Goal: Task Accomplishment & Management: Use online tool/utility

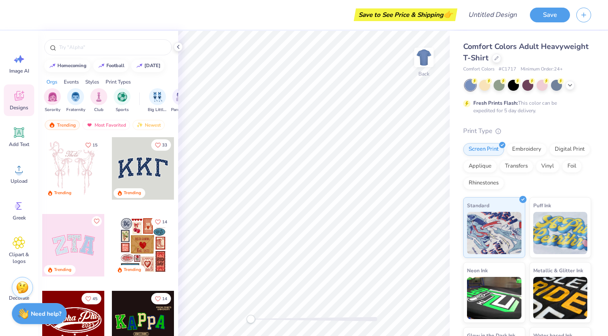
click at [501, 59] on div at bounding box center [496, 58] width 9 height 9
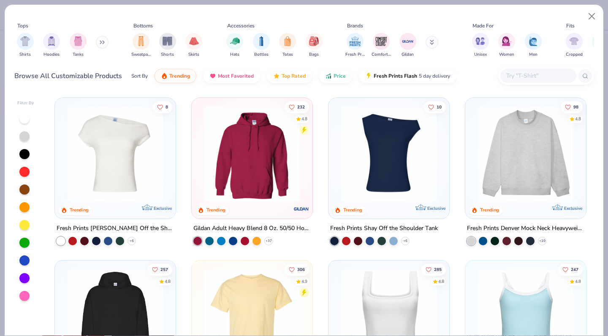
click at [405, 164] on img at bounding box center [389, 153] width 104 height 95
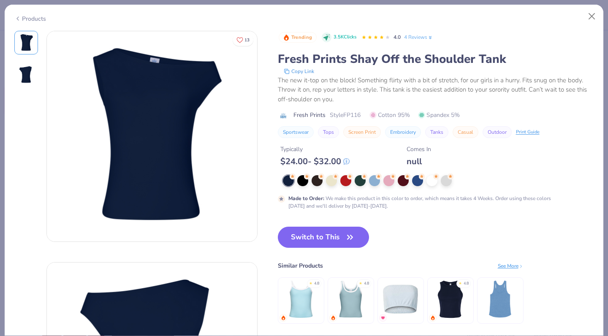
click at [344, 234] on span "button" at bounding box center [350, 237] width 12 height 12
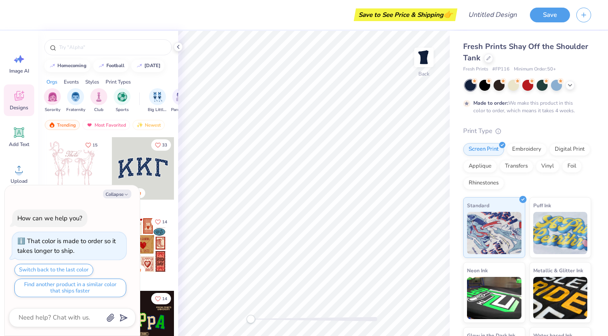
click at [124, 196] on icon "button" at bounding box center [126, 194] width 5 height 5
type textarea "x"
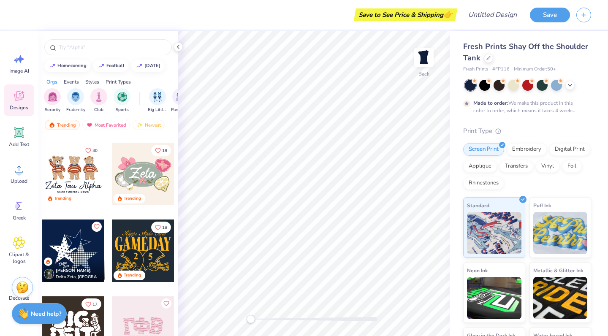
scroll to position [383, 0]
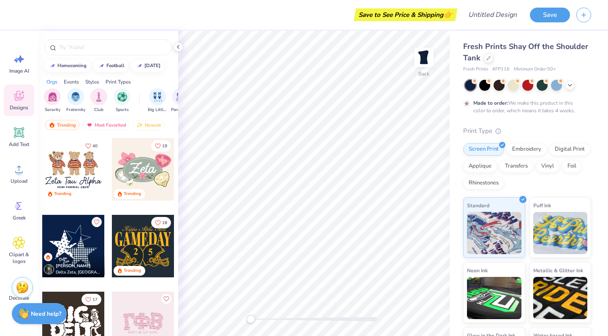
click at [84, 173] on div at bounding box center [73, 169] width 62 height 62
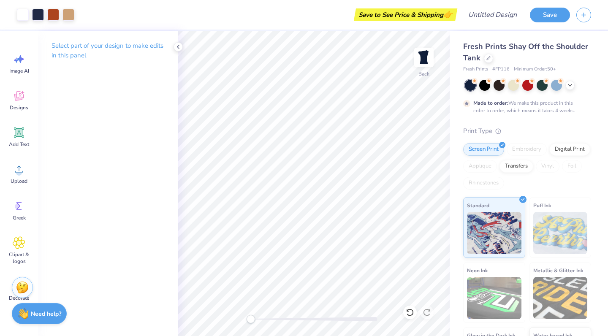
click at [18, 137] on icon at bounding box center [19, 132] width 13 height 13
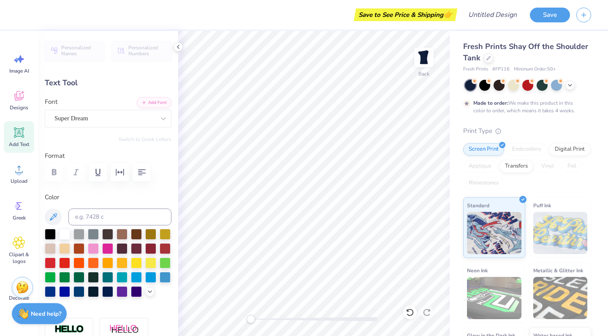
scroll to position [7, 1]
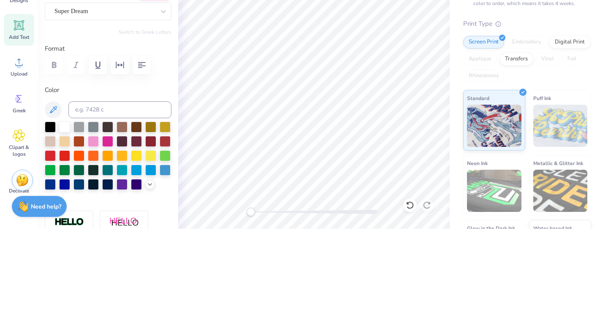
type textarea "X"
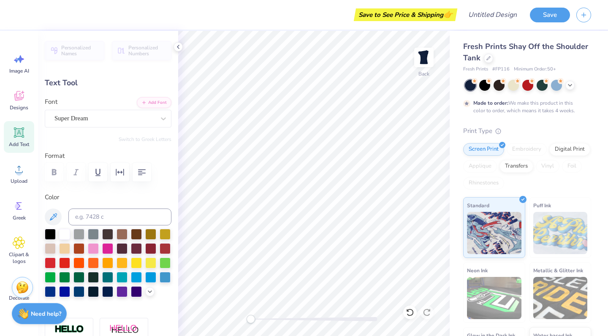
type textarea "ZTA"
type input "1.82"
type input "0.76"
type input "10.76"
click at [488, 17] on input "Design Title" at bounding box center [502, 14] width 41 height 17
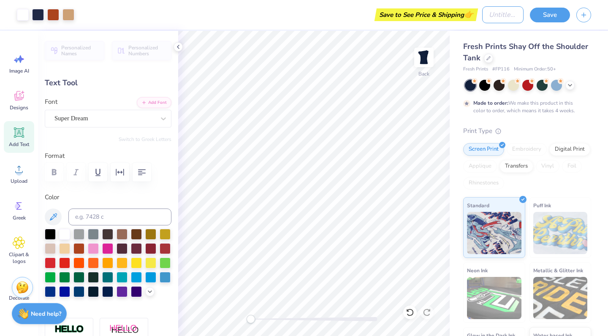
click at [502, 17] on input "Design Title" at bounding box center [502, 14] width 41 height 17
click at [507, 13] on input "Design Title" at bounding box center [502, 14] width 41 height 17
type input "[PERSON_NAME]"
type input "6.65"
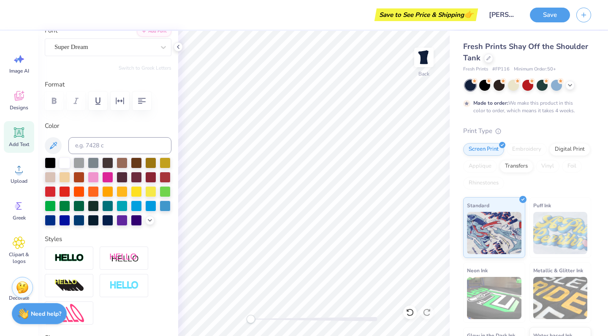
scroll to position [70, 0]
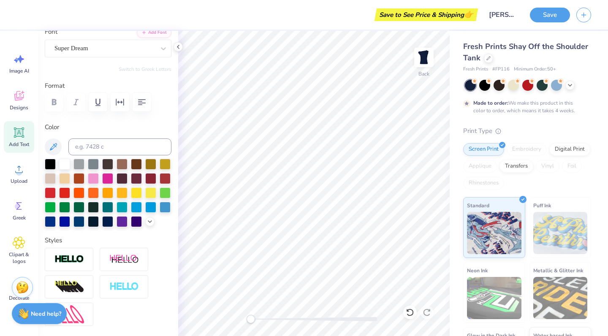
click at [147, 225] on icon at bounding box center [150, 221] width 7 height 7
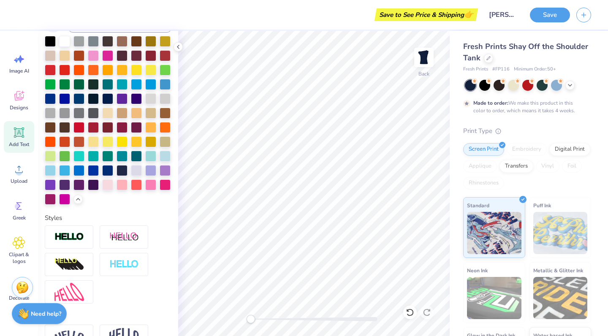
scroll to position [197, 0]
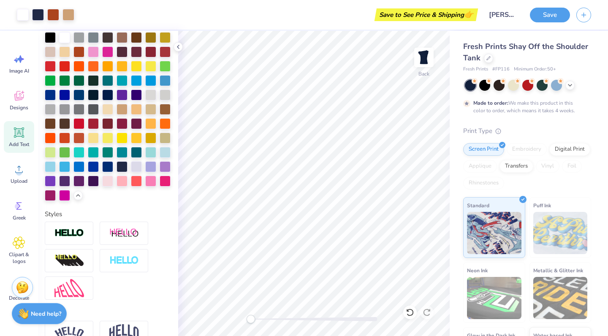
click at [548, 20] on button "Save" at bounding box center [550, 15] width 40 height 15
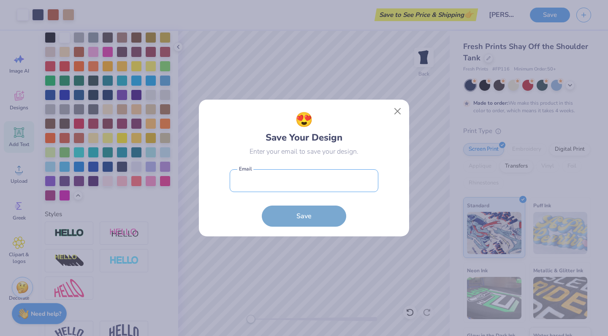
click at [347, 182] on input "email" at bounding box center [304, 180] width 149 height 23
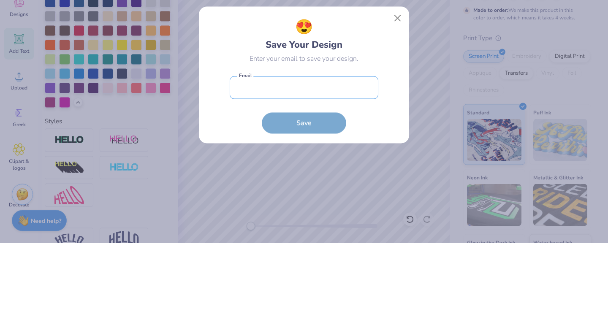
click at [356, 180] on input "email" at bounding box center [304, 180] width 149 height 23
type input "[EMAIL_ADDRESS][DOMAIN_NAME]"
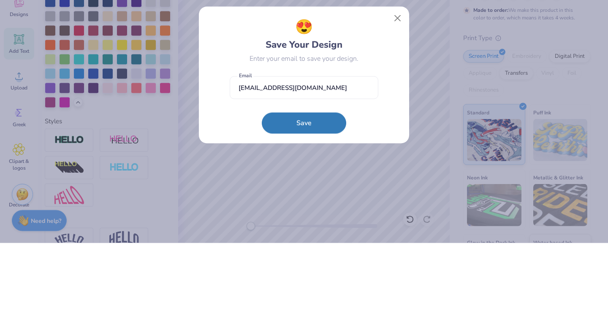
click at [321, 210] on button "Save" at bounding box center [304, 216] width 84 height 21
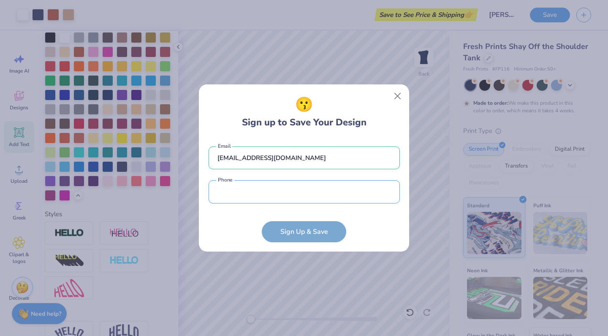
click at [336, 193] on input "tel" at bounding box center [304, 191] width 191 height 23
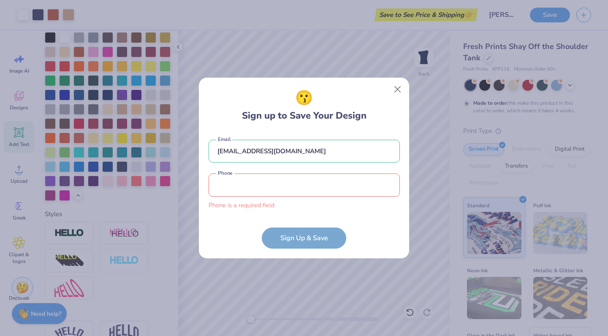
click at [312, 184] on input "tel" at bounding box center [304, 185] width 191 height 23
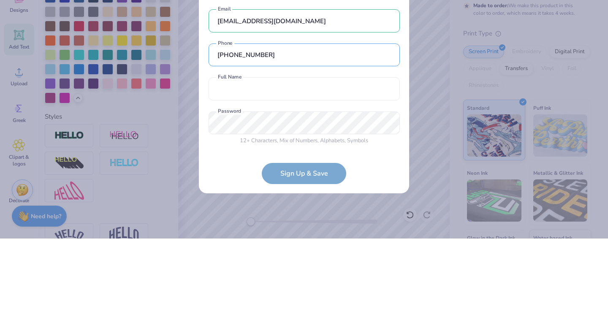
type input "[PHONE_NUMBER]"
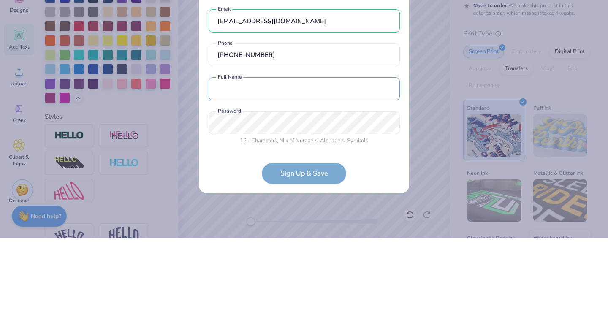
click at [344, 184] on input "text" at bounding box center [304, 186] width 191 height 23
type input "[PERSON_NAME]"
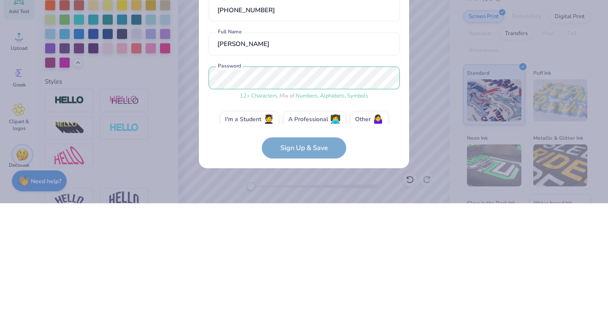
scroll to position [12, 0]
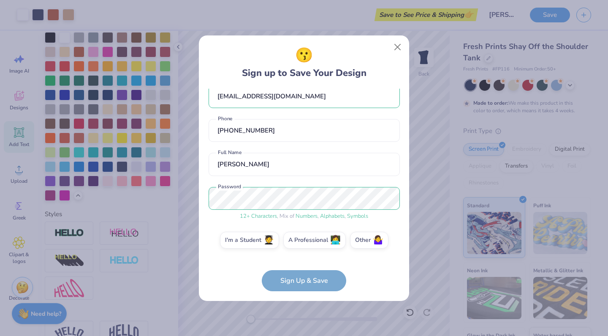
click at [368, 239] on label "Other 🤷‍♀️" at bounding box center [369, 240] width 38 height 17
click at [307, 252] on input "Other 🤷‍♀️" at bounding box center [304, 254] width 5 height 5
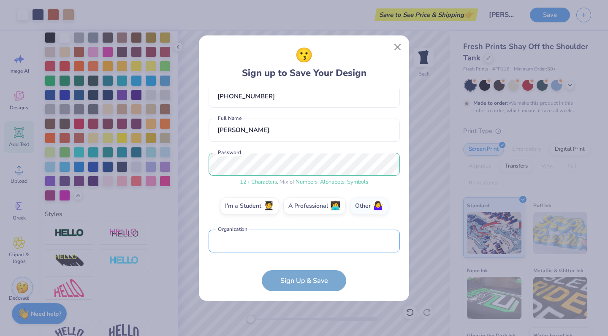
click at [351, 243] on input "text" at bounding box center [304, 241] width 191 height 23
click at [252, 212] on label "I'm a Student 🧑‍🎓" at bounding box center [249, 206] width 59 height 17
click at [302, 252] on input "I'm a Student 🧑‍🎓" at bounding box center [304, 254] width 5 height 5
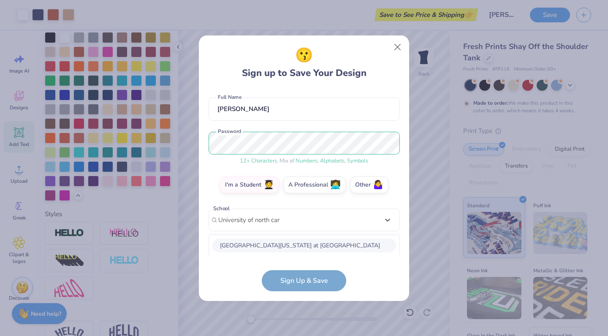
scroll to position [173, 0]
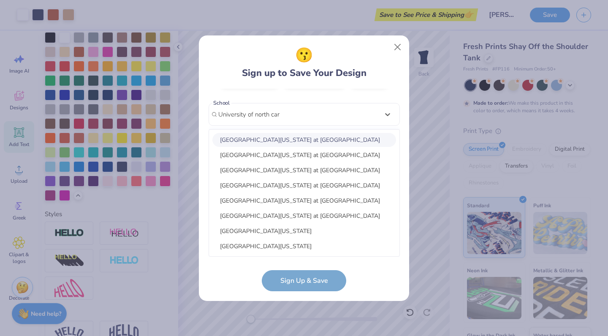
click at [353, 139] on div "[GEOGRAPHIC_DATA][US_STATE] at [GEOGRAPHIC_DATA]" at bounding box center [304, 140] width 184 height 14
type input "University of north car"
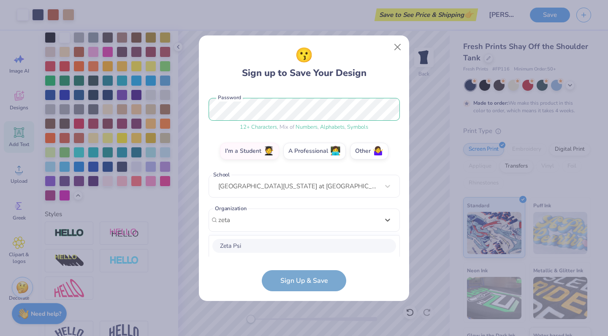
scroll to position [207, 0]
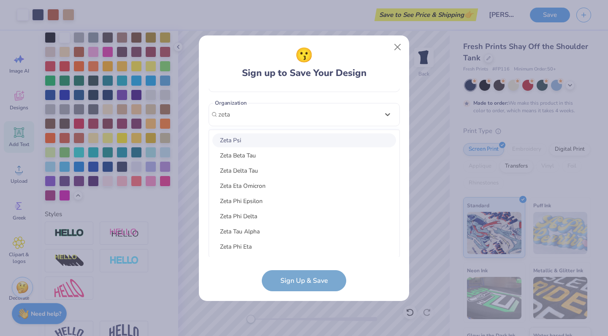
click at [265, 234] on div "Zeta Tau Alpha" at bounding box center [304, 232] width 184 height 14
type input "zeta"
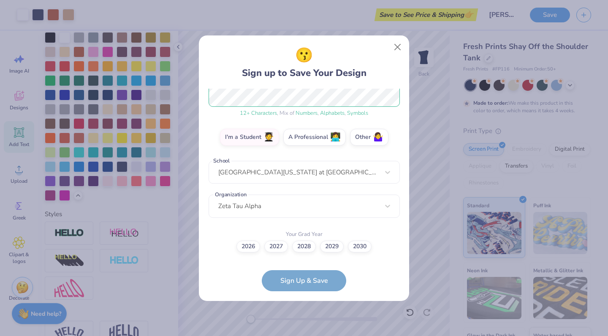
scroll to position [115, 0]
click at [246, 244] on label "2026" at bounding box center [248, 247] width 24 height 12
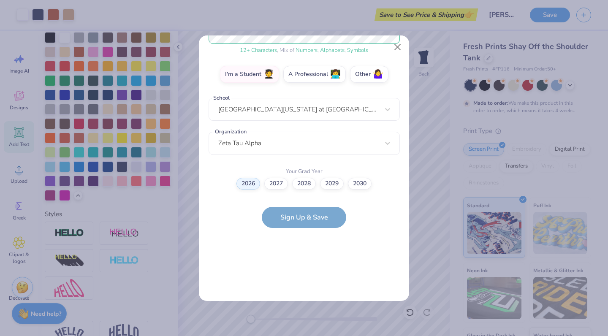
scroll to position [0, 0]
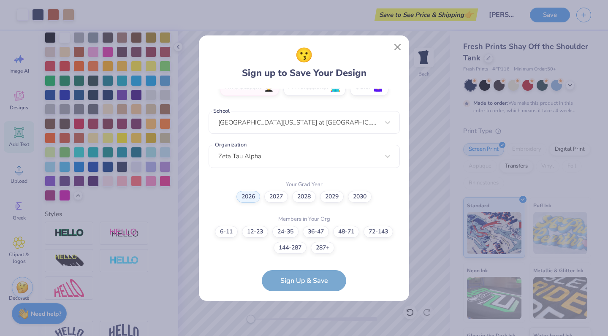
click at [304, 193] on label "2028" at bounding box center [304, 197] width 24 height 12
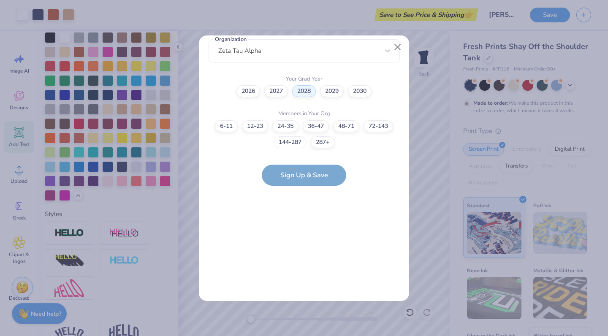
click at [295, 140] on label "144-287" at bounding box center [290, 142] width 33 height 12
click at [302, 296] on input "144-287" at bounding box center [304, 298] width 5 height 5
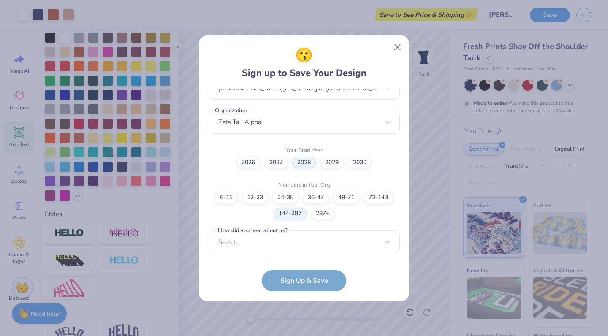
scroll to position [326, 0]
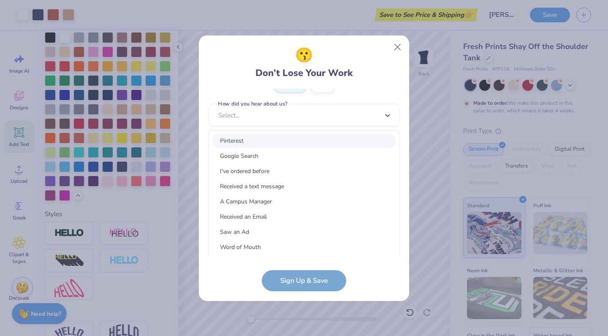
click at [321, 169] on div "I've ordered before" at bounding box center [304, 171] width 184 height 14
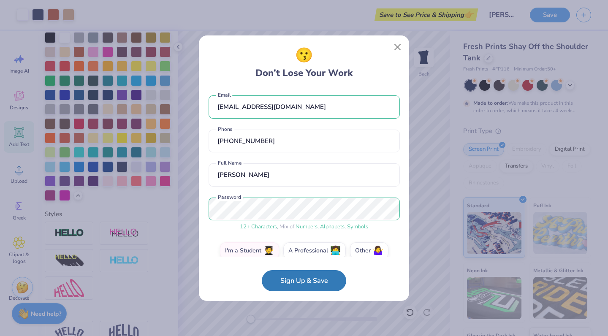
scroll to position [0, 0]
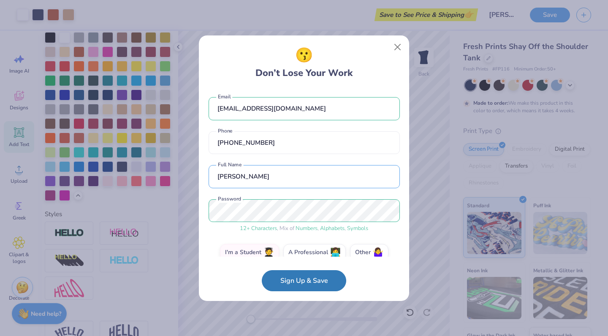
click at [301, 177] on input "[PERSON_NAME]" at bounding box center [304, 176] width 191 height 23
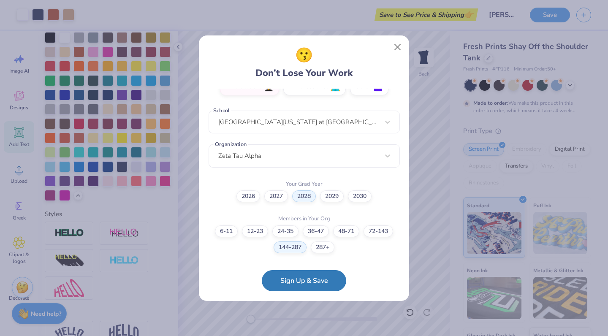
scroll to position [167, 0]
click at [337, 195] on label "2029" at bounding box center [332, 195] width 24 height 12
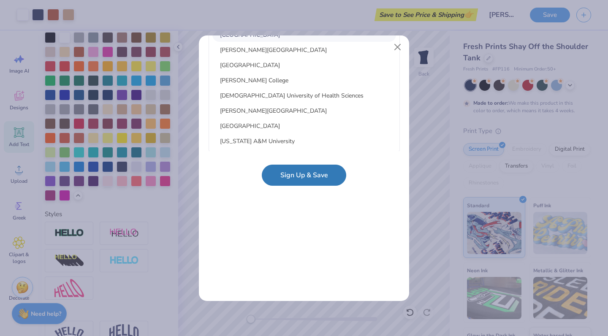
scroll to position [0, 0]
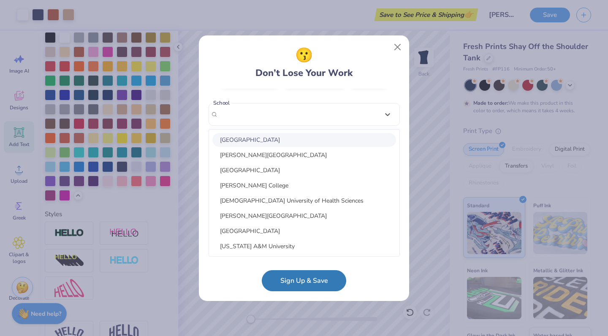
click at [388, 95] on div "[EMAIL_ADDRESS][DOMAIN_NAME] Email [PHONE_NUMBER] Phone [PERSON_NAME] c Full Na…" at bounding box center [304, 173] width 191 height 168
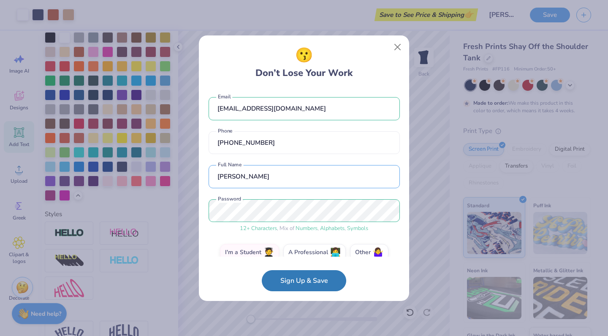
click at [341, 179] on input "[PERSON_NAME]" at bounding box center [304, 176] width 191 height 23
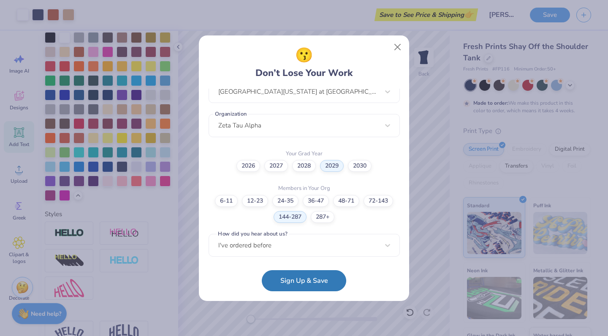
scroll to position [196, 0]
type input "[PERSON_NAME]"
click at [324, 283] on button "Sign Up & Save" at bounding box center [304, 280] width 84 height 21
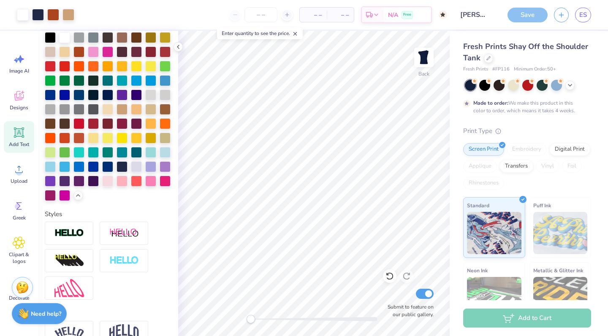
click at [526, 17] on div "Save" at bounding box center [528, 15] width 40 height 15
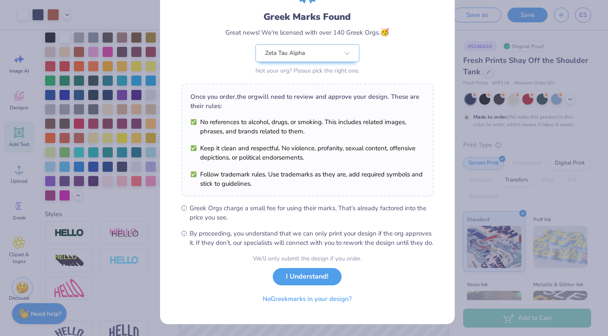
scroll to position [59, 0]
click at [328, 279] on button "I Understand!" at bounding box center [307, 276] width 69 height 17
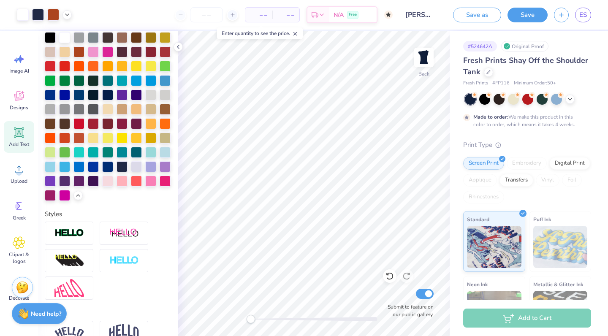
scroll to position [0, 0]
click at [232, 15] on line at bounding box center [232, 15] width 3 height 0
type input "50"
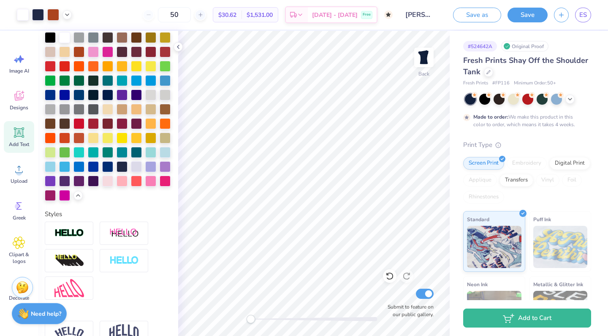
click at [185, 12] on input "50" at bounding box center [174, 14] width 33 height 15
click at [159, 14] on div "50" at bounding box center [174, 14] width 63 height 15
click at [159, 15] on div "50" at bounding box center [174, 14] width 63 height 15
click at [159, 21] on div "50" at bounding box center [174, 14] width 63 height 15
click at [532, 18] on button "Save" at bounding box center [528, 15] width 40 height 15
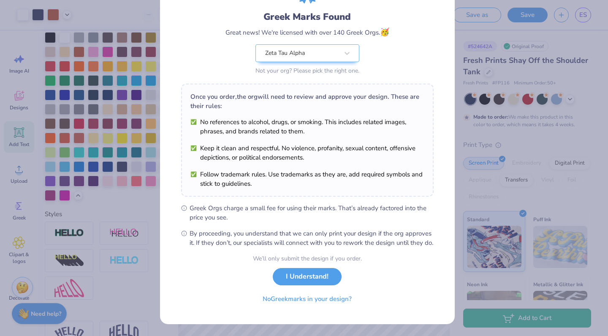
scroll to position [59, 0]
click at [323, 277] on button "I Understand!" at bounding box center [307, 276] width 69 height 17
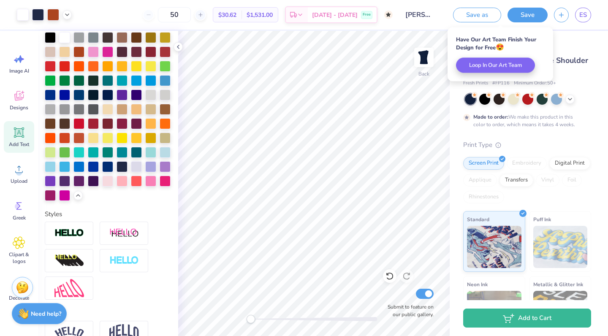
click at [563, 17] on icon "button" at bounding box center [561, 14] width 7 height 7
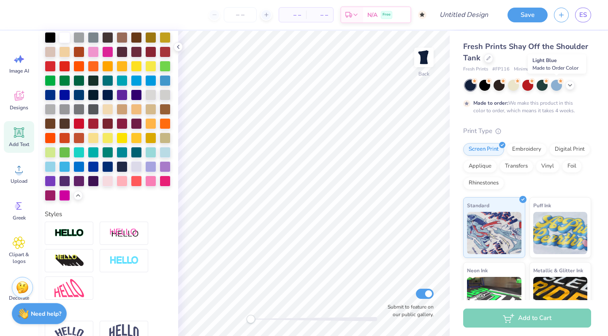
click at [553, 89] on div at bounding box center [556, 85] width 11 height 11
click at [15, 99] on icon at bounding box center [18, 96] width 9 height 10
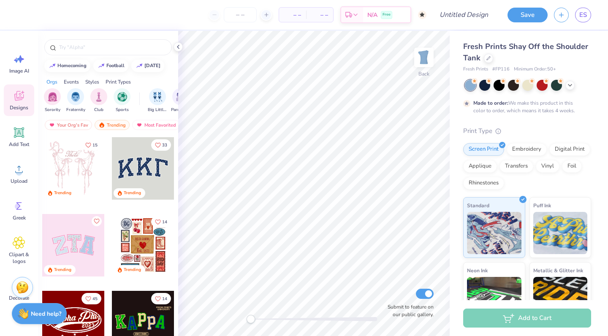
click at [128, 46] on input "text" at bounding box center [112, 47] width 108 height 8
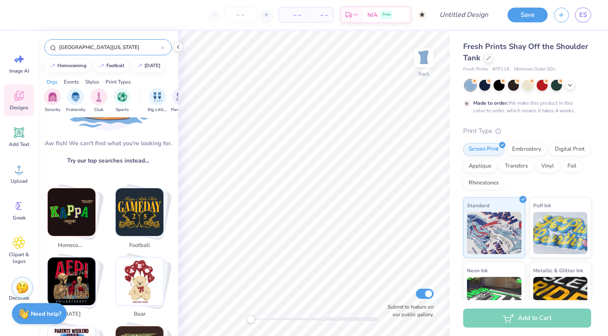
scroll to position [82, 0]
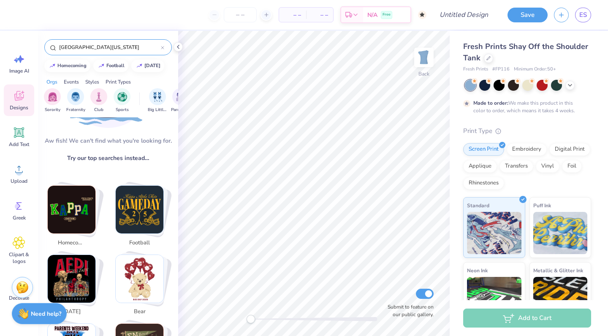
click at [148, 217] on img "Stack Card Button football" at bounding box center [140, 210] width 48 height 48
type input "football"
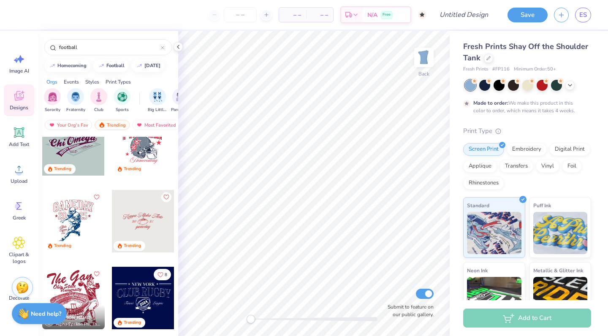
scroll to position [636, 0]
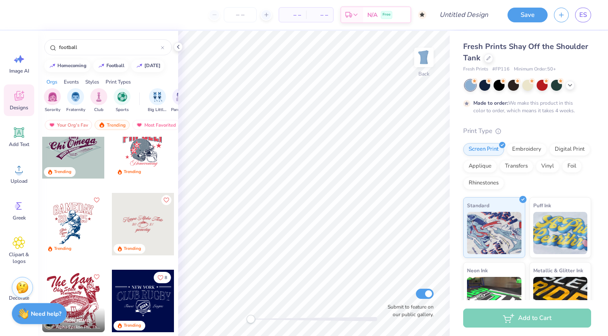
click at [163, 46] on icon at bounding box center [162, 47] width 3 height 3
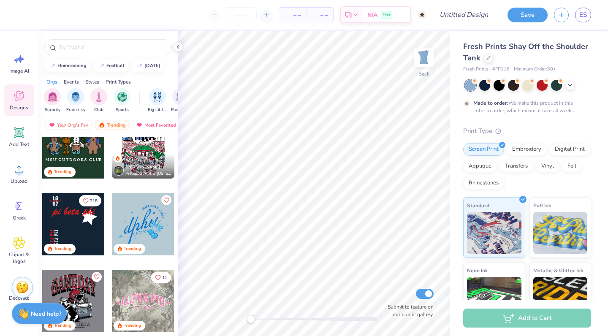
click at [113, 65] on div "football" at bounding box center [115, 65] width 18 height 5
type input "football"
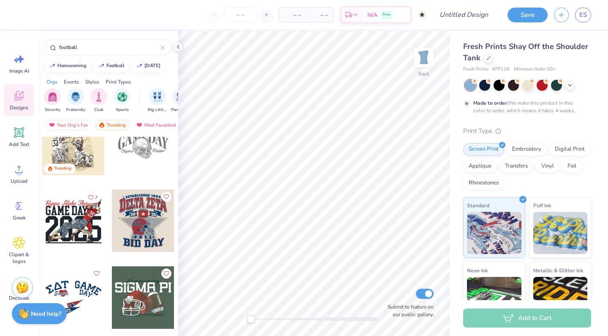
scroll to position [993, 0]
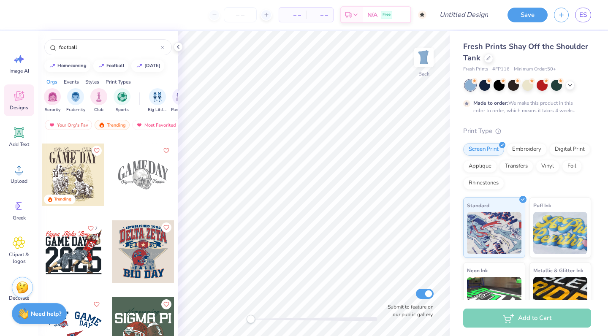
click at [138, 257] on div at bounding box center [143, 251] width 62 height 62
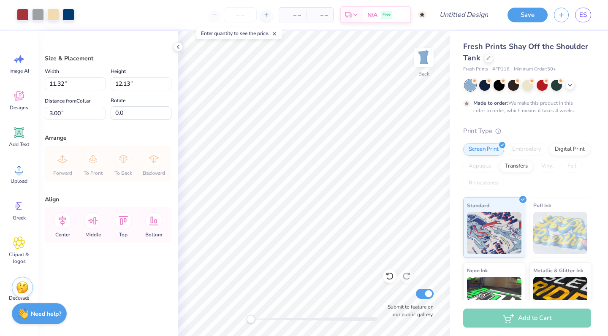
click at [390, 279] on icon at bounding box center [390, 276] width 8 height 8
type input "3.22"
click at [388, 277] on icon at bounding box center [390, 276] width 8 height 8
click at [390, 277] on icon at bounding box center [390, 276] width 8 height 8
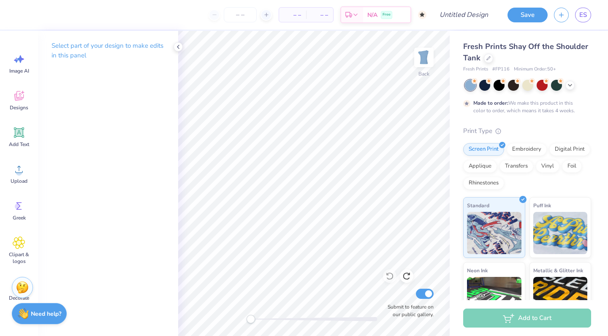
click at [22, 97] on icon at bounding box center [19, 96] width 13 height 13
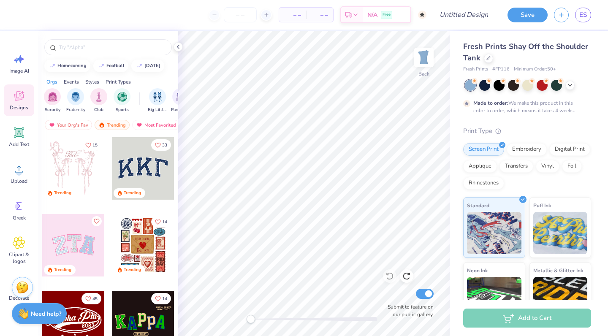
click at [123, 46] on input "text" at bounding box center [112, 47] width 108 height 8
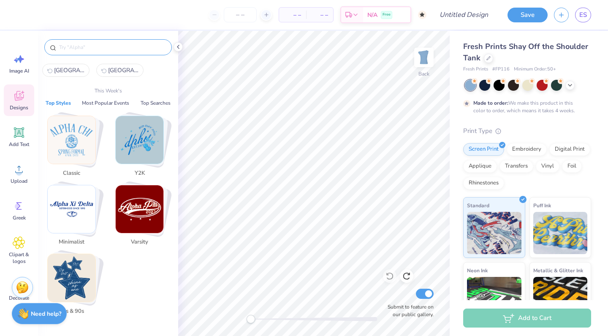
click at [174, 46] on div at bounding box center [178, 46] width 9 height 9
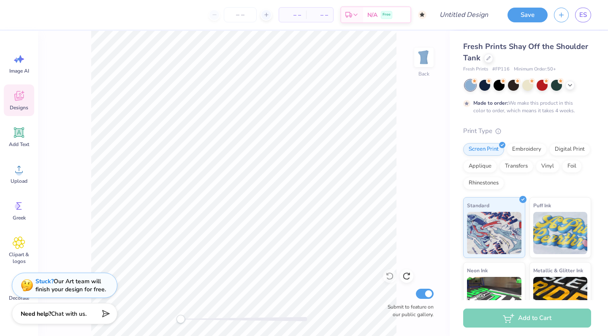
click at [20, 102] on div "Designs" at bounding box center [19, 100] width 30 height 32
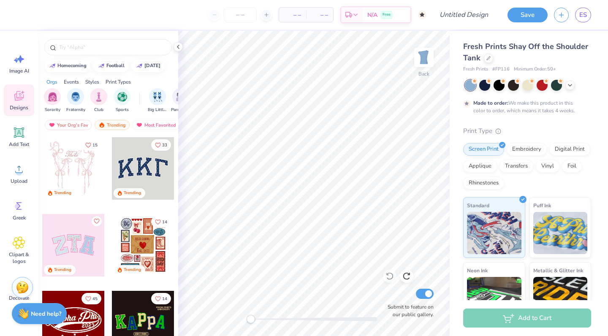
click at [115, 67] on div "football" at bounding box center [115, 65] width 18 height 5
type input "football"
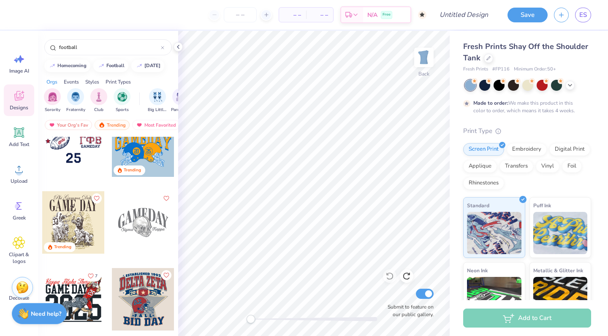
scroll to position [950, 0]
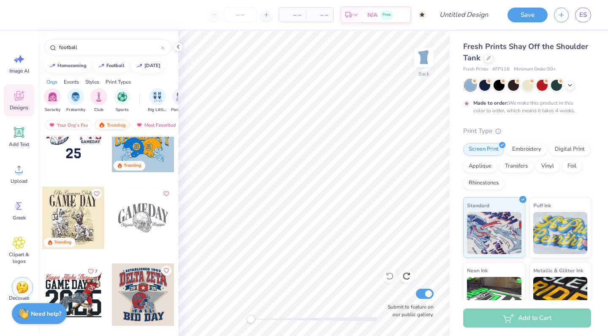
click at [89, 296] on div at bounding box center [73, 294] width 62 height 62
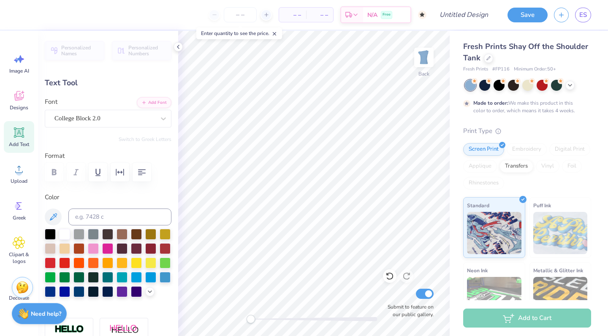
type input "8.62"
type input "1.32"
type input "3.40"
type textarea "Theta"
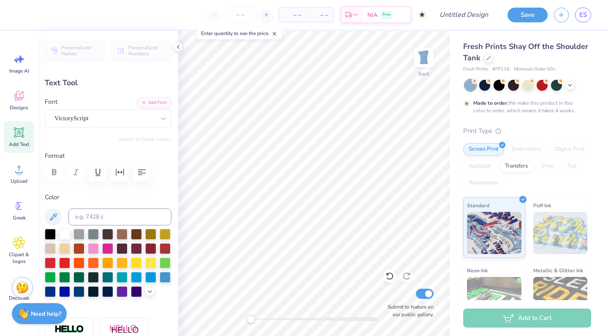
scroll to position [7, 2]
type textarea "Tar! Heels!"
type input "8.43"
type input "1.68"
type input "4.72"
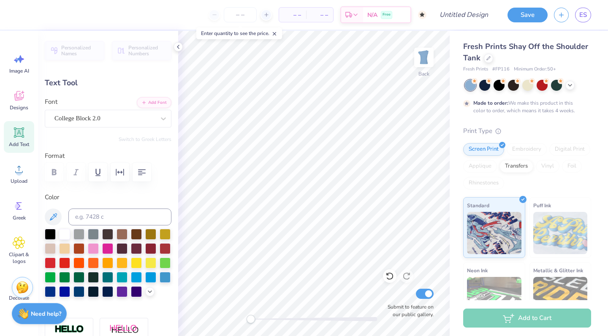
scroll to position [7, 1]
type textarea "G"
type textarea "North"
type input "11.16"
type input "4.56"
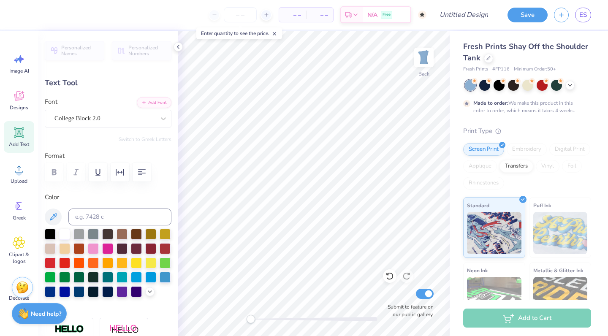
type input "7.15"
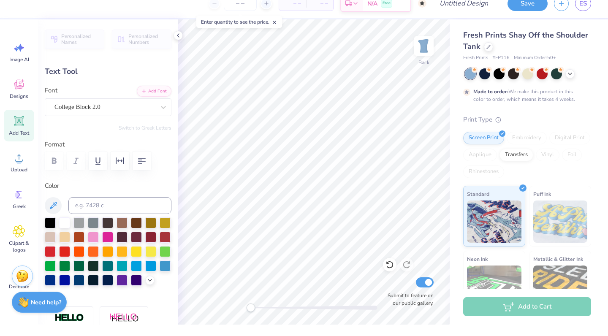
scroll to position [7, 2]
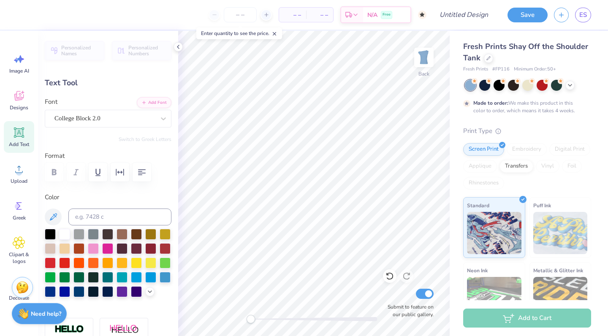
type textarea "Carolina"
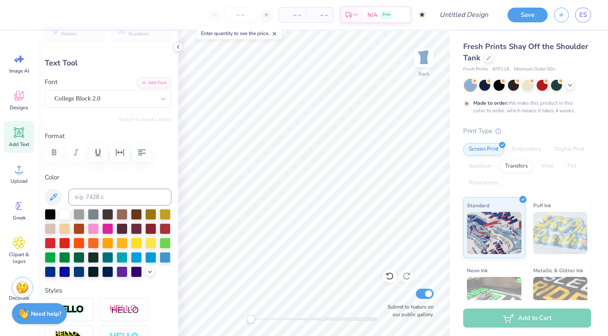
scroll to position [0, 0]
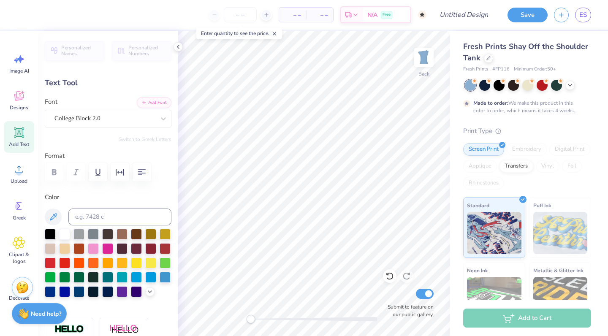
type input "13.46"
type input "2.80"
type input "8.37"
click at [53, 10] on div at bounding box center [53, 15] width 12 height 12
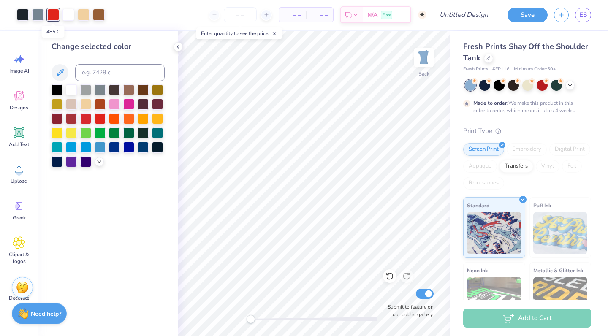
click at [98, 144] on div at bounding box center [100, 147] width 11 height 11
click at [84, 145] on div at bounding box center [85, 147] width 11 height 11
click at [99, 143] on div at bounding box center [100, 147] width 11 height 11
click at [529, 86] on div at bounding box center [527, 85] width 11 height 11
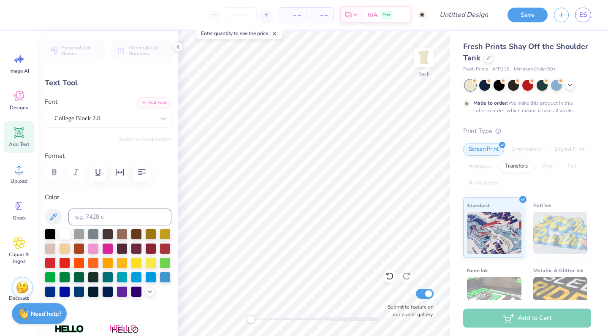
type input "5.97"
type input "1.87"
type input "4.98"
type input "5.18"
type input "1.05"
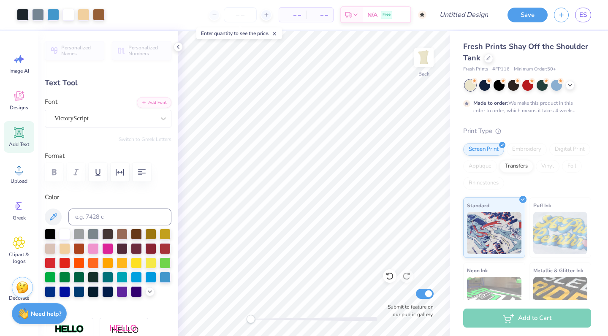
type input "4.58"
type input "13.46"
type input "2.80"
type input "8.37"
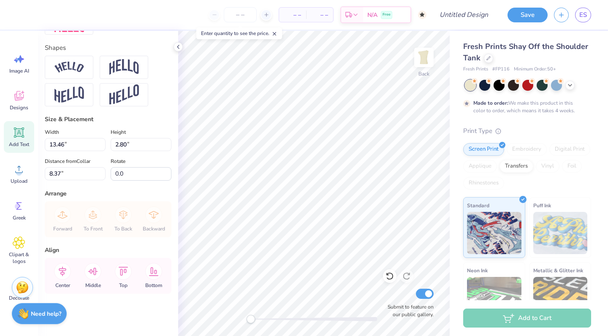
scroll to position [375, 0]
click at [59, 143] on input "13.46" at bounding box center [75, 144] width 61 height 13
click at [62, 140] on input "13.46" at bounding box center [75, 144] width 61 height 13
type input "13.00"
type input "2.71"
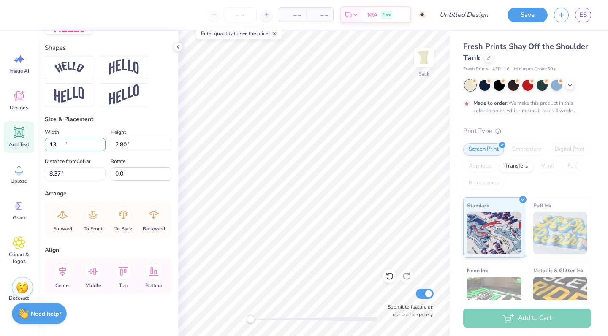
type input "8.42"
click at [64, 144] on input "13.00" at bounding box center [75, 144] width 61 height 13
type input "12.00"
type input "2.50"
type input "8.52"
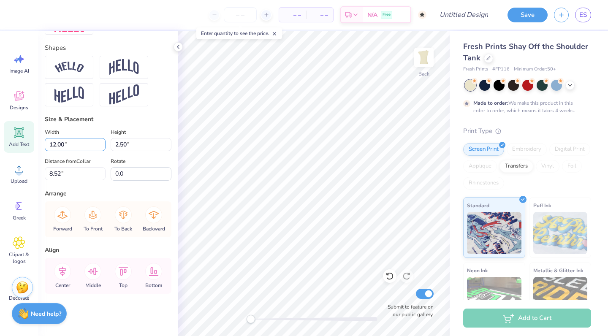
click at [57, 142] on input "12.00" at bounding box center [75, 144] width 61 height 13
type input "11.54"
type input "2.40"
type input "8.57"
click at [82, 148] on input "11.54" at bounding box center [75, 144] width 61 height 13
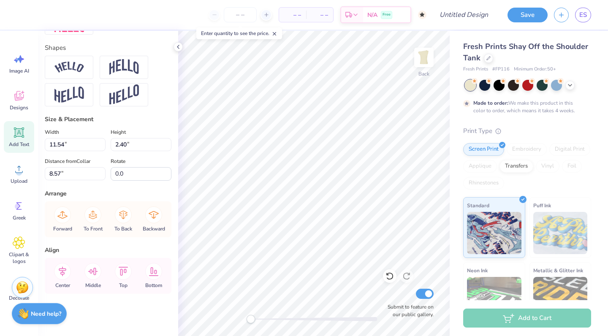
type input "5.97"
type input "1.87"
type input "6.18"
click at [124, 144] on input "1.87" at bounding box center [141, 144] width 61 height 13
type input "1.5"
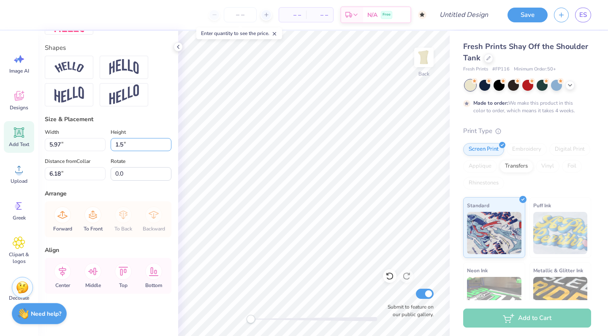
type input "4.80"
type input "1.50"
type input "6.36"
type input "5.18"
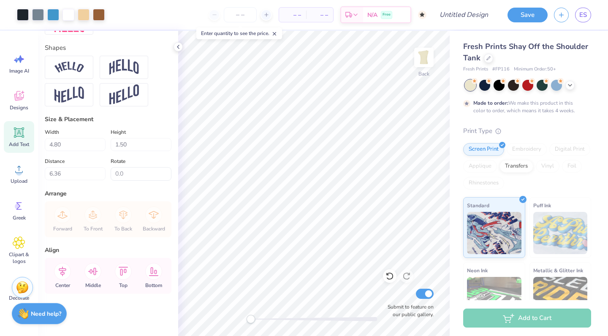
type input "1.05"
type input "4.58"
type input "4.80"
type input "1.50"
type input "6.76"
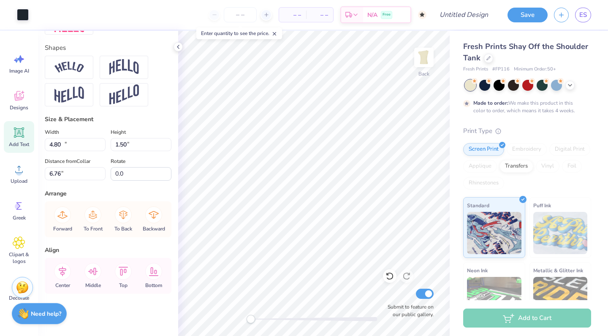
type input "11.54"
type input "2.40"
type input "8.57"
click at [63, 146] on input "11.54" at bounding box center [75, 144] width 61 height 13
type input "11.25"
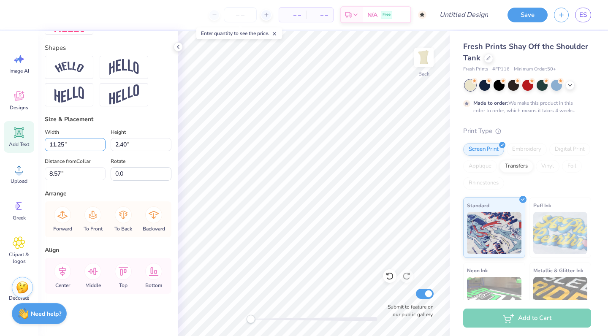
type input "2.34"
type input "8.60"
click at [76, 145] on input "11.25" at bounding box center [75, 144] width 61 height 13
type input "11.00"
type input "2.29"
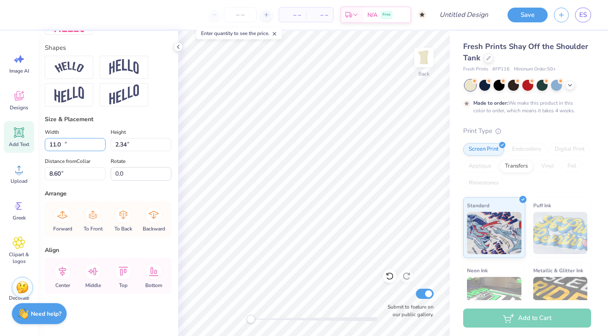
type input "8.62"
type input "10.50"
type input "2.19"
type input "8.68"
type input "4.80"
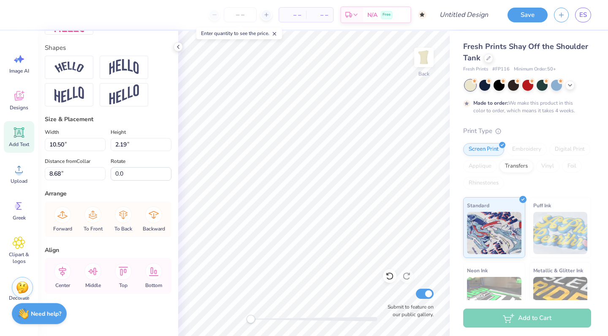
type input "1.50"
type input "6.76"
type input "10.50"
type input "2.19"
type input "8.68"
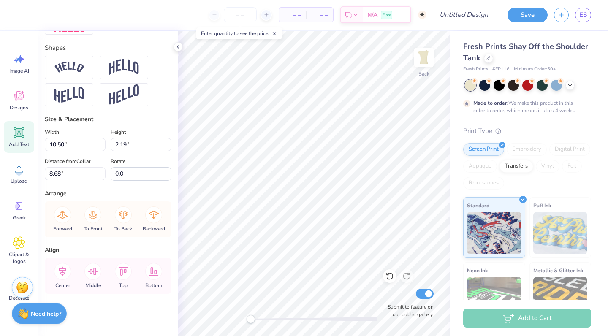
type input "4.80"
type input "1.50"
type input "6.76"
type input "10.50"
type input "2.19"
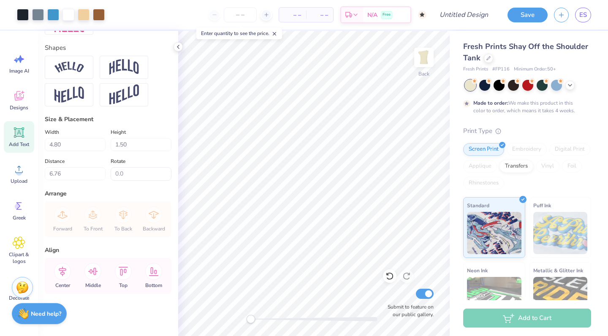
type input "7.51"
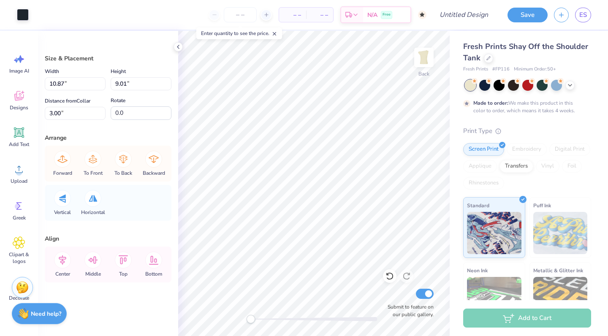
type input "5.32"
type input "7.18"
type input "3.52"
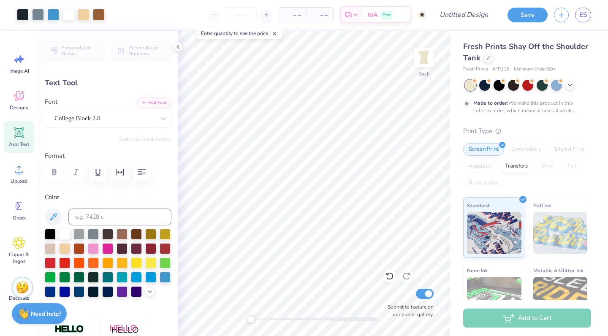
click at [389, 276] on icon at bounding box center [390, 276] width 8 height 8
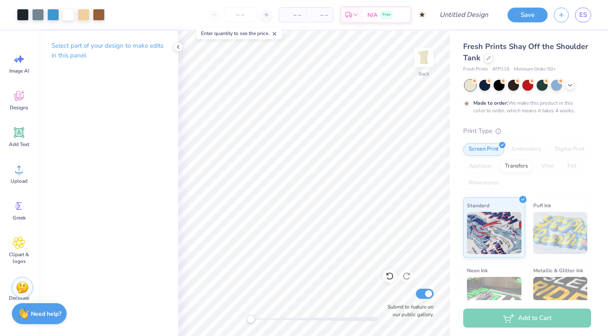
click at [486, 85] on div at bounding box center [484, 85] width 11 height 11
click at [572, 85] on icon at bounding box center [570, 85] width 7 height 7
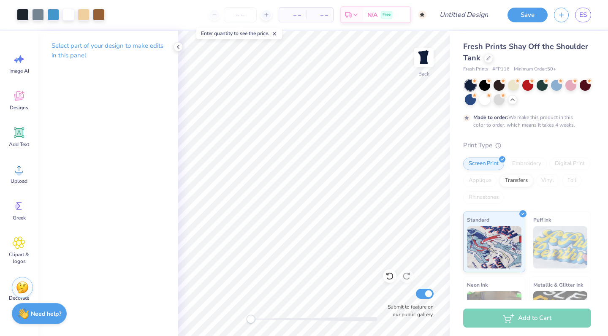
click at [490, 101] on div at bounding box center [484, 99] width 11 height 11
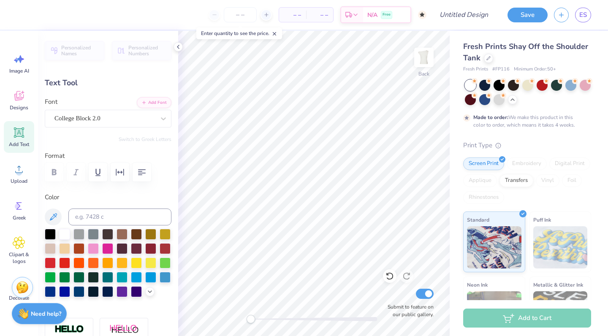
type input "4.80"
type input "1.50"
type input "6.01"
type input "5.18"
type input "1.05"
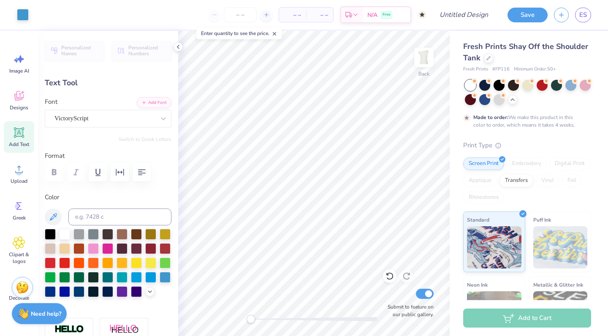
type input "4.48"
type input "10.50"
type input "2.19"
type input "7.51"
type input "4.80"
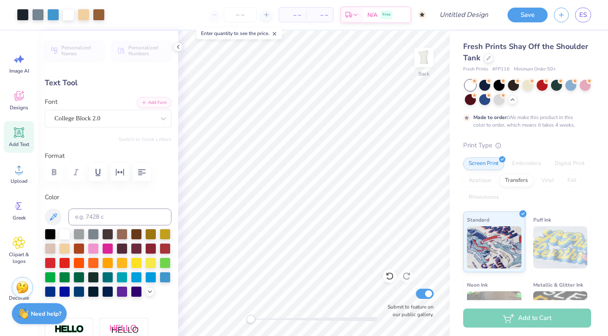
type input "1.50"
type input "5.64"
type input "10.50"
type input "2.19"
type input "6.41"
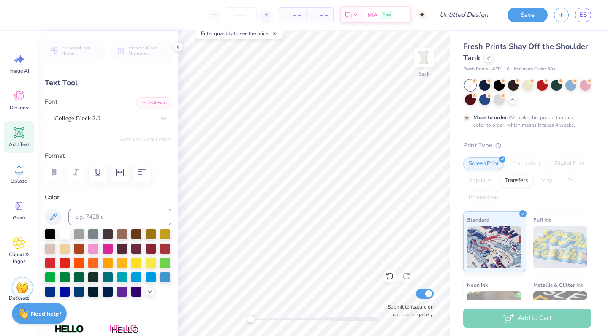
type input "4.80"
type input "1.50"
type input "4.78"
type input "5.18"
type input "1.05"
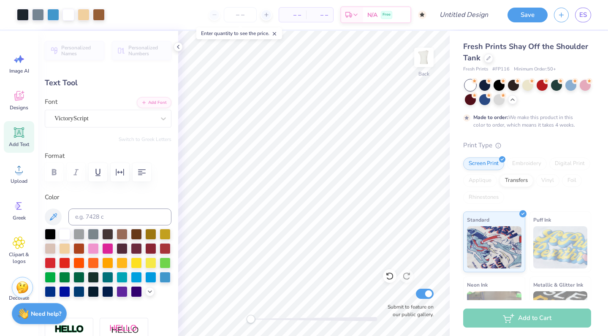
type input "5.66"
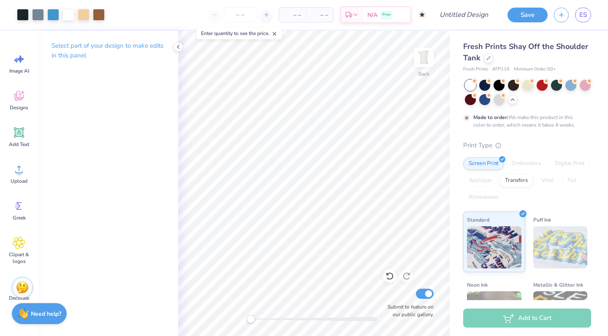
click at [526, 14] on button "Save" at bounding box center [528, 15] width 40 height 15
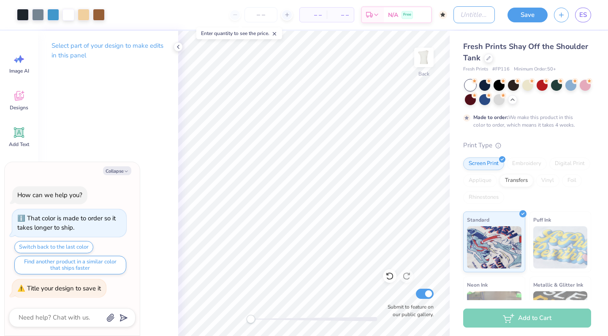
click at [473, 15] on input "Design Title" at bounding box center [474, 14] width 41 height 17
click at [456, 9] on input "Design Title" at bounding box center [474, 14] width 41 height 17
type textarea "x"
type input "T"
type textarea "x"
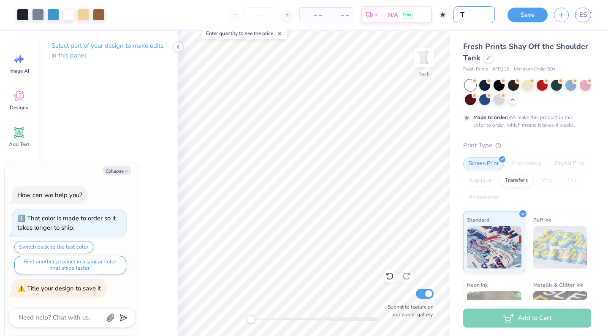
type input "Ta"
type textarea "x"
type input "Ta!"
type textarea "x"
type input "Ta!"
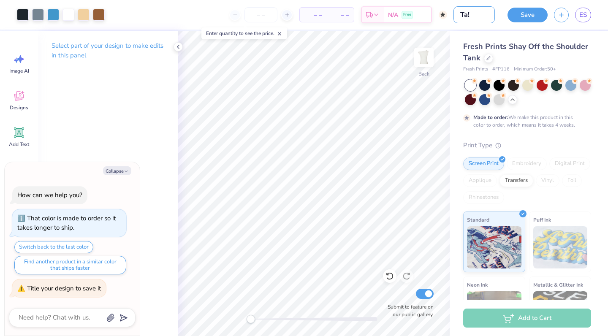
type textarea "x"
type input "Ta!"
type textarea "x"
type input "Ta"
type textarea "x"
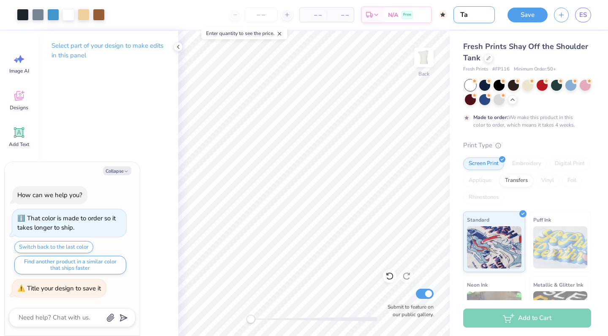
type input "Tar"
type textarea "x"
type input "Tar!"
type textarea "x"
type input "Tar!"
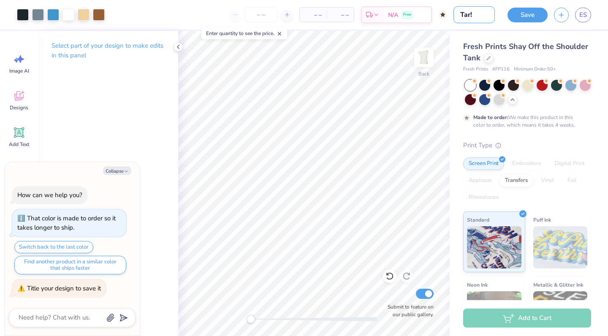
type textarea "x"
type input "Tar! H"
type textarea "x"
type input "Tar! He"
type textarea "x"
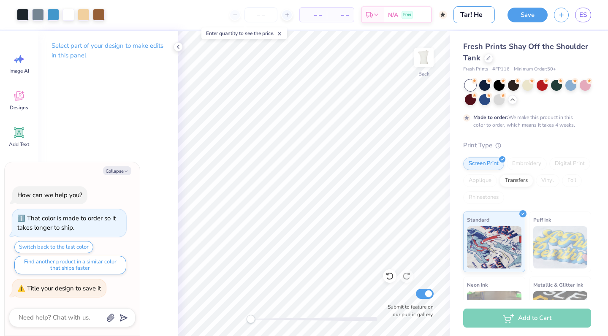
type input "Tar! Hee"
type textarea "x"
type input "Tar! Heel"
type textarea "x"
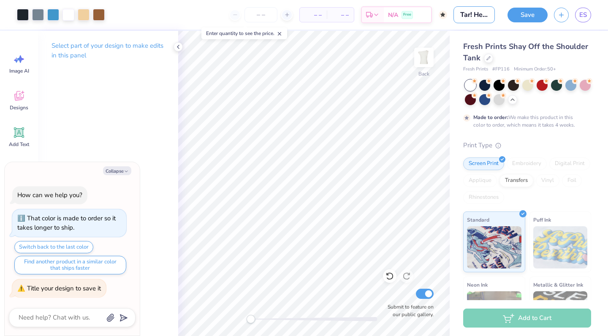
type input "Tar! Heels"
type textarea "x"
type input "Tar! Heels!"
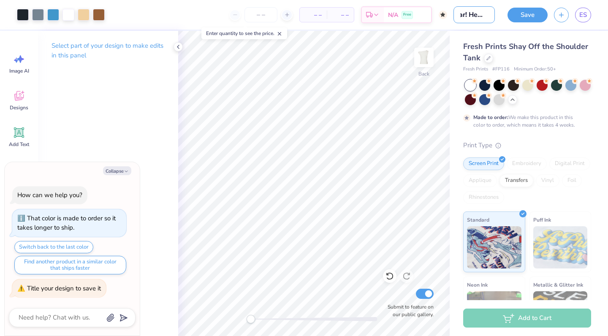
type textarea "x"
type input "Tar! Heels!"
click at [527, 19] on button "Save" at bounding box center [528, 15] width 40 height 15
click at [561, 18] on button "button" at bounding box center [561, 15] width 15 height 15
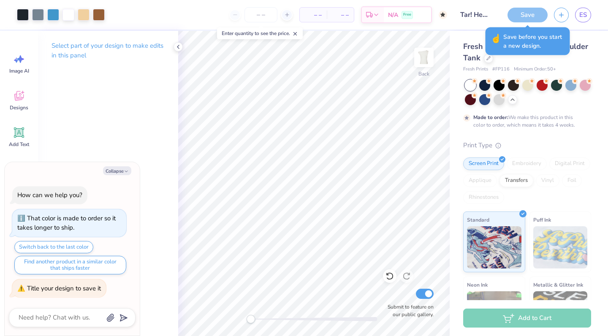
click at [530, 13] on div "Save" at bounding box center [528, 15] width 40 height 15
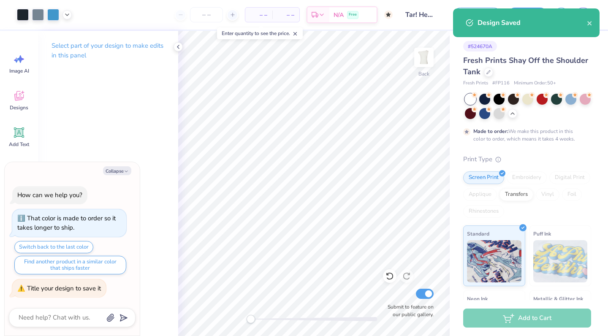
click at [587, 24] on icon "close" at bounding box center [590, 23] width 6 height 7
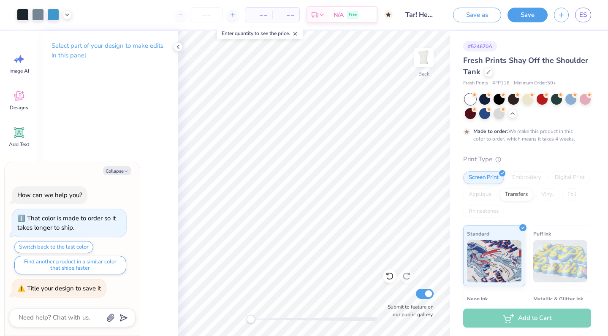
click at [562, 19] on div "Design Saved" at bounding box center [529, 13] width 129 height 10
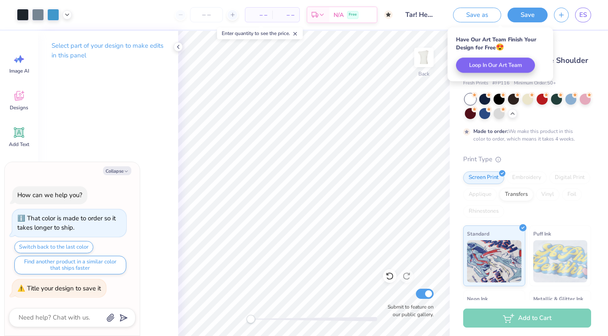
click at [562, 17] on icon "button" at bounding box center [561, 14] width 7 height 7
type textarea "x"
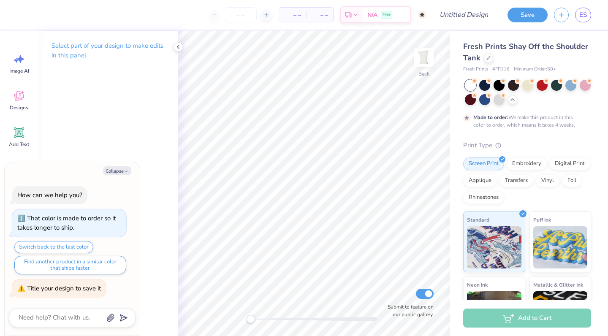
click at [493, 57] on div at bounding box center [488, 58] width 9 height 9
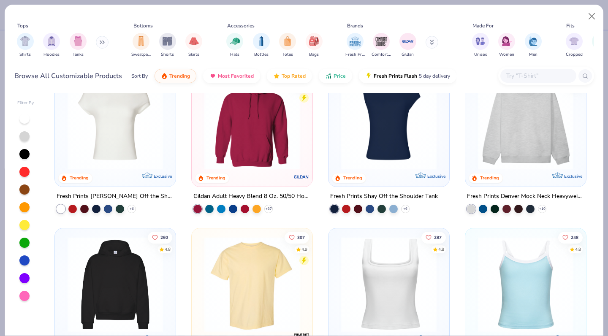
scroll to position [33, 0]
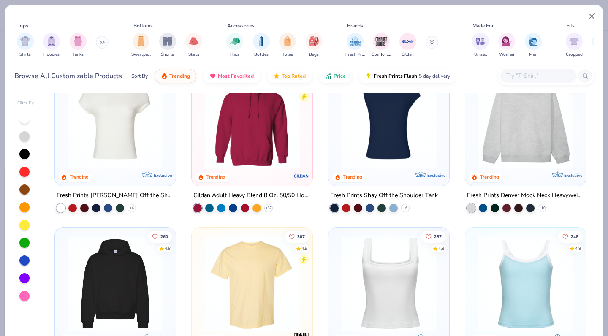
click at [97, 43] on button at bounding box center [102, 42] width 13 height 13
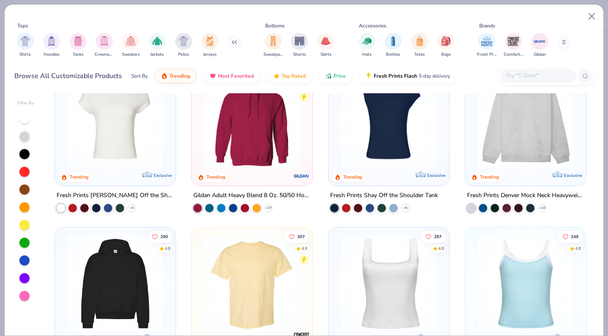
click at [78, 48] on div "filter for Tanks" at bounding box center [78, 41] width 17 height 17
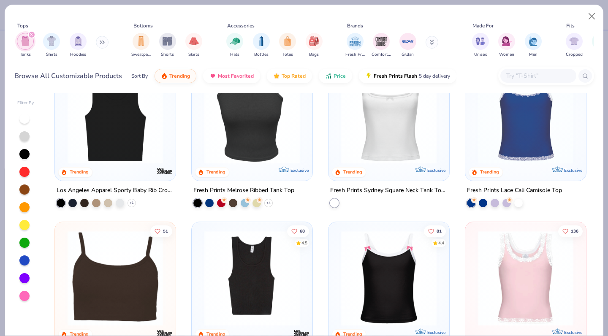
scroll to position [363, 0]
click at [406, 163] on div at bounding box center [389, 118] width 112 height 108
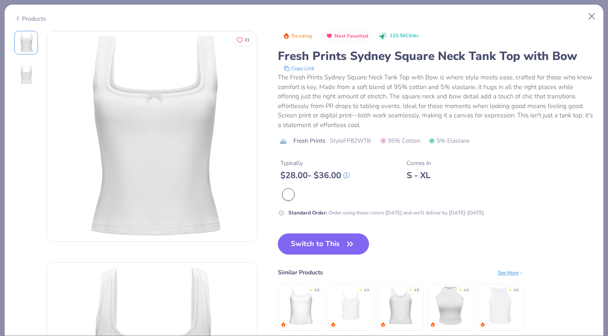
click at [344, 244] on icon "button" at bounding box center [350, 244] width 12 height 12
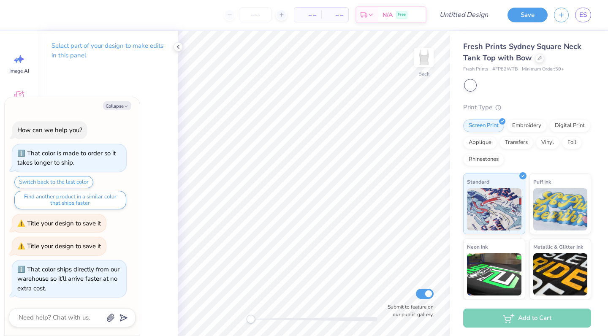
click at [122, 109] on button "Collapse" at bounding box center [117, 105] width 28 height 9
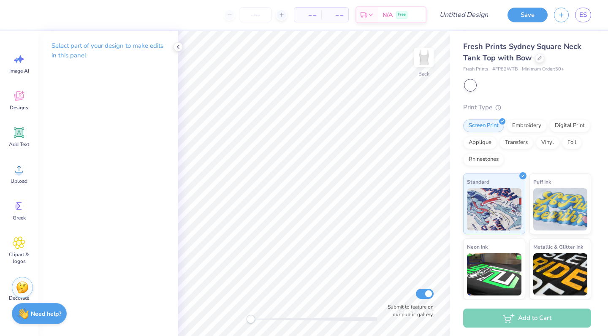
click at [19, 101] on icon at bounding box center [19, 96] width 13 height 13
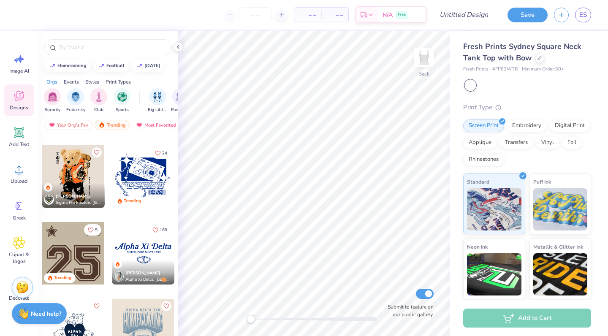
scroll to position [1087, 0]
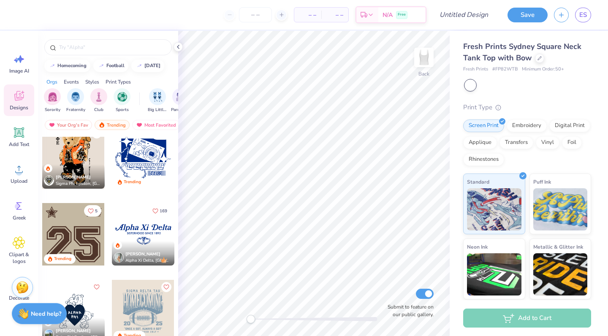
click at [171, 268] on div "169 [PERSON_NAME] Alpha Xi Delta, [GEOGRAPHIC_DATA][US_STATE]" at bounding box center [142, 241] width 63 height 76
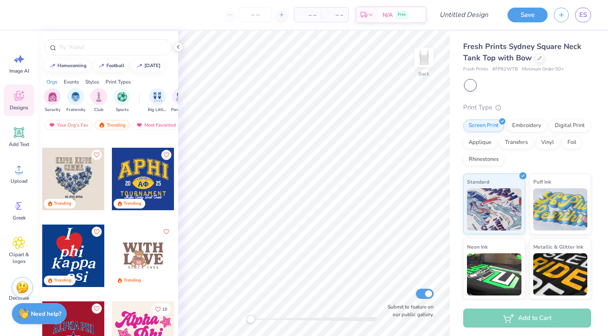
scroll to position [1312, 0]
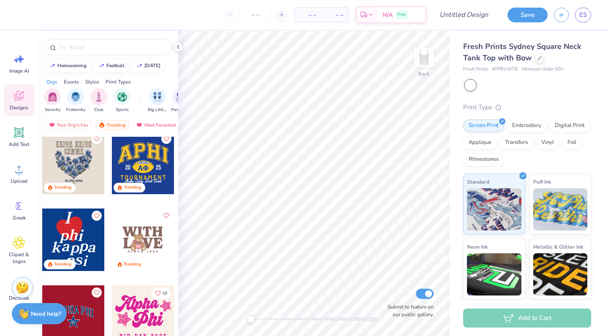
click at [111, 246] on div at bounding box center [80, 240] width 62 height 62
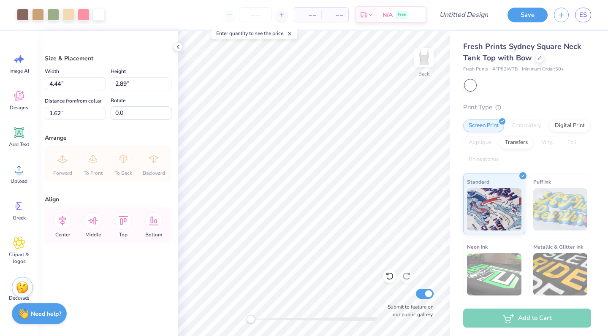
click at [22, 14] on div at bounding box center [23, 15] width 12 height 12
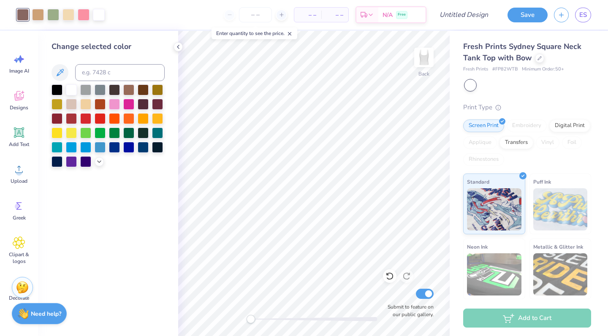
click at [117, 106] on div at bounding box center [114, 104] width 11 height 11
click at [126, 149] on div at bounding box center [128, 147] width 11 height 11
click at [114, 151] on div at bounding box center [114, 147] width 11 height 11
click at [84, 165] on div at bounding box center [85, 161] width 11 height 11
click at [130, 91] on div at bounding box center [128, 89] width 11 height 11
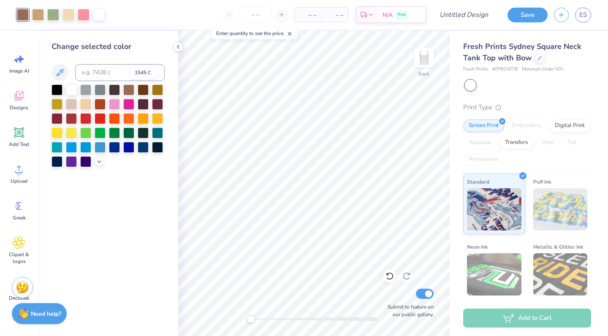
click at [141, 93] on div at bounding box center [143, 89] width 11 height 11
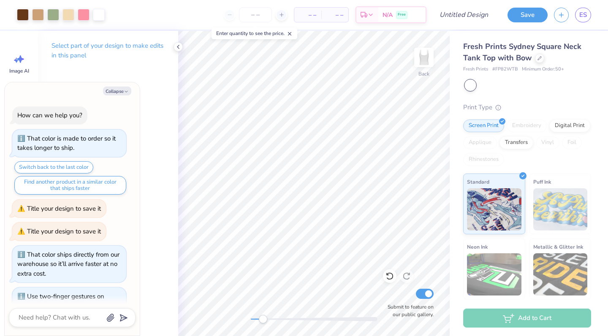
scroll to position [37, 0]
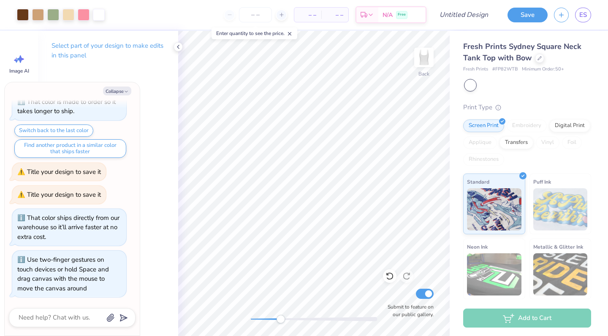
type textarea "x"
